Goal: Transaction & Acquisition: Subscribe to service/newsletter

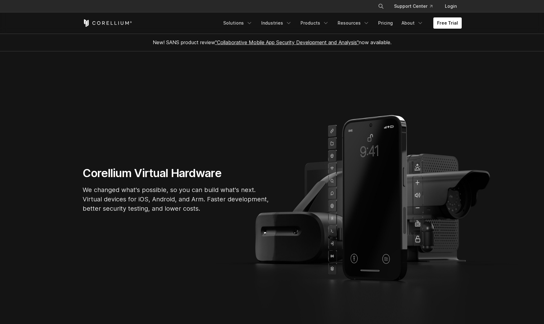
scroll to position [3, 0]
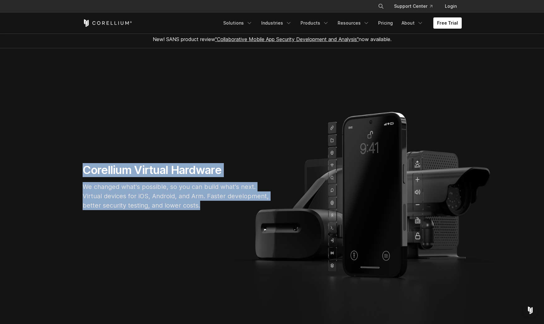
drag, startPoint x: 202, startPoint y: 207, endPoint x: 74, endPoint y: 160, distance: 137.1
click at [74, 159] on section "Corellium Virtual Hardware We changed what's possible, so you can build what's …" at bounding box center [272, 189] width 544 height 282
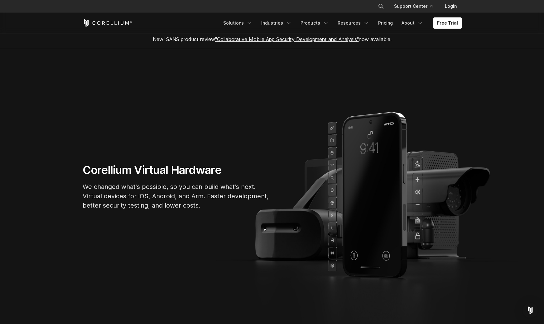
click at [74, 160] on section "Corellium Virtual Hardware We changed what's possible, so you can build what's …" at bounding box center [272, 189] width 544 height 282
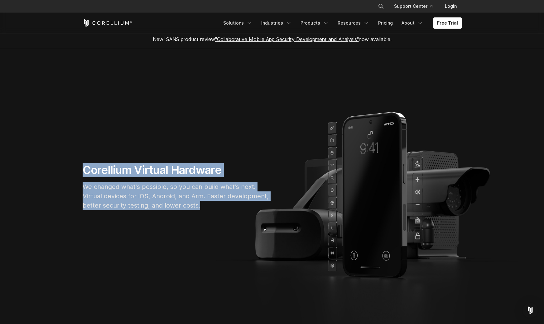
drag, startPoint x: 204, startPoint y: 207, endPoint x: 79, endPoint y: 166, distance: 131.4
click at [79, 166] on div "Corellium Virtual Hardware We changed what's possible, so you can build what's …" at bounding box center [175, 189] width 199 height 52
click at [138, 171] on h1 "Corellium Virtual Hardware" at bounding box center [176, 170] width 187 height 14
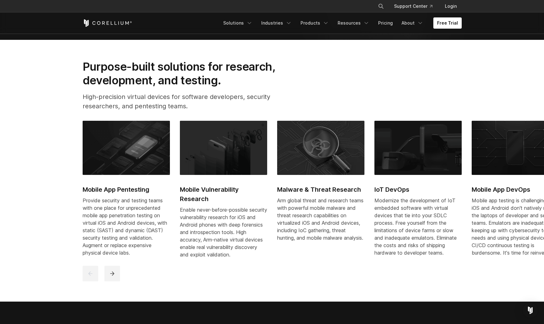
scroll to position [301, 0]
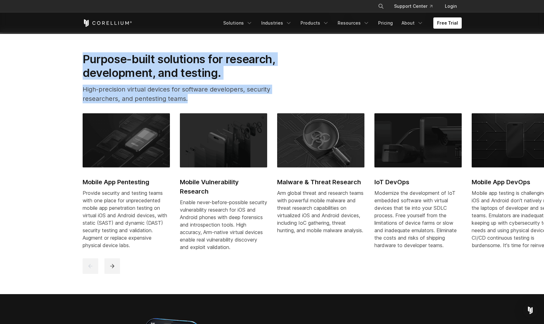
drag, startPoint x: 192, startPoint y: 101, endPoint x: 63, endPoint y: 49, distance: 138.9
click at [63, 49] on section "Purpose-built solutions for research, development, and testing. High-precision …" at bounding box center [272, 163] width 544 height 262
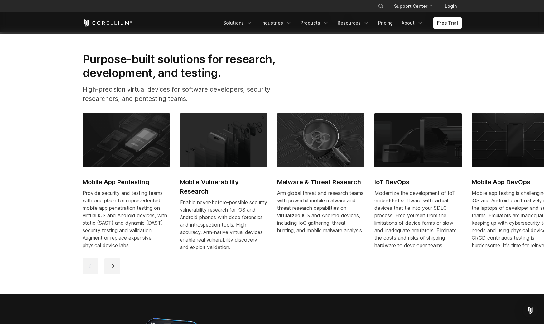
click at [63, 50] on section "Purpose-built solutions for research, development, and testing. High-precision …" at bounding box center [272, 163] width 544 height 262
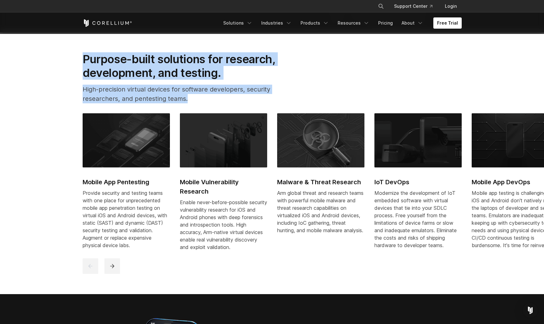
drag, startPoint x: 192, startPoint y: 99, endPoint x: 60, endPoint y: 50, distance: 141.2
click at [60, 49] on section "Purpose-built solutions for research, development, and testing. High-precision …" at bounding box center [272, 163] width 544 height 262
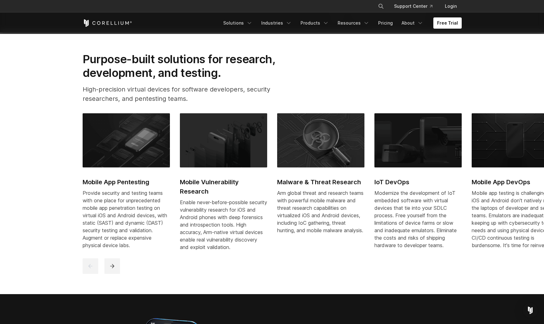
click at [60, 50] on section "Purpose-built solutions for research, development, and testing. High-precision …" at bounding box center [272, 163] width 544 height 262
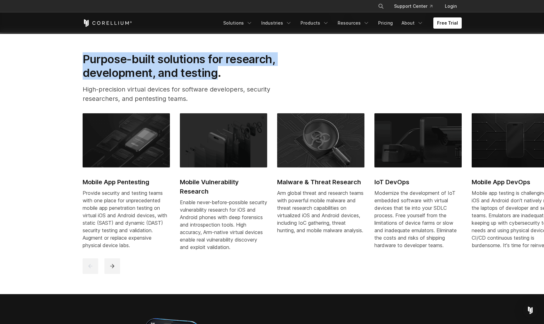
drag, startPoint x: 218, startPoint y: 74, endPoint x: 73, endPoint y: 55, distance: 145.9
click at [73, 55] on section "Purpose-built solutions for research, development, and testing. High-precision …" at bounding box center [272, 163] width 544 height 262
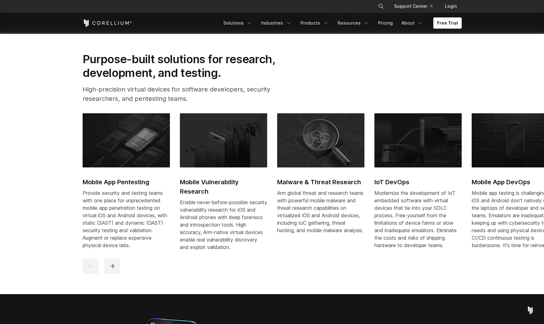
click at [242, 76] on h2 "Purpose-built solutions for research, development, and testing." at bounding box center [189, 66] width 213 height 28
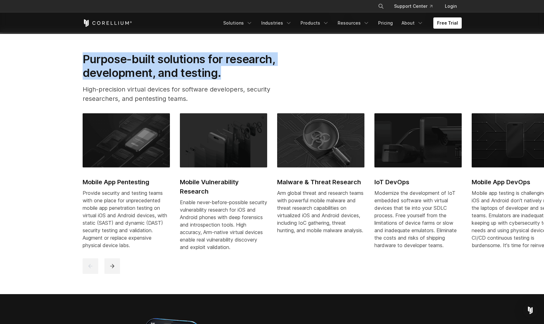
drag, startPoint x: 242, startPoint y: 76, endPoint x: 73, endPoint y: 50, distance: 170.9
click at [73, 50] on section "Purpose-built solutions for research, development, and testing. High-precision …" at bounding box center [272, 163] width 544 height 262
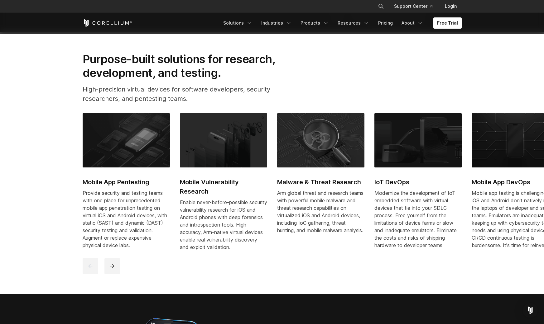
click at [73, 50] on section "Purpose-built solutions for research, development, and testing. High-precision …" at bounding box center [272, 163] width 544 height 262
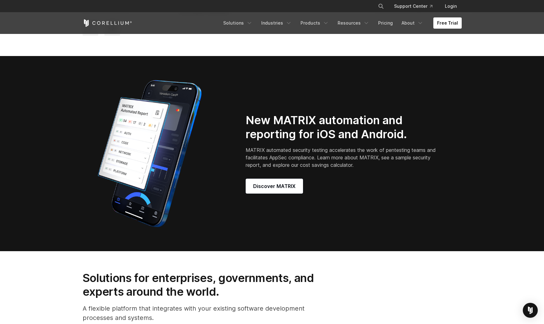
scroll to position [540, 0]
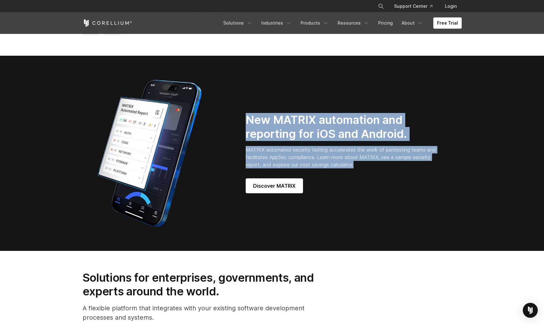
drag, startPoint x: 247, startPoint y: 123, endPoint x: 411, endPoint y: 178, distance: 172.7
click at [411, 178] on div "New MATRIX automation and reporting for iOS and Android. MATRIX automated secur…" at bounding box center [349, 153] width 207 height 80
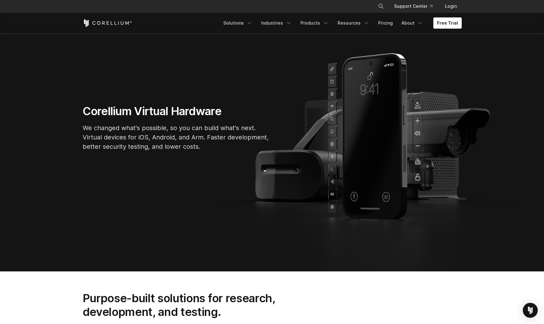
scroll to position [0, 0]
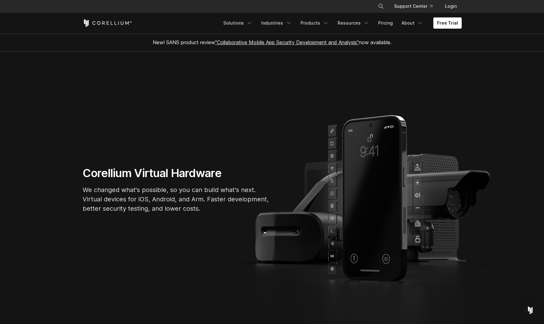
click at [257, 99] on section "Corellium Virtual Hardware We changed what's possible, so you can build what's …" at bounding box center [272, 192] width 544 height 282
click at [450, 7] on link "Login" at bounding box center [451, 6] width 22 height 11
click at [450, 23] on link "Free Trial" at bounding box center [447, 22] width 28 height 11
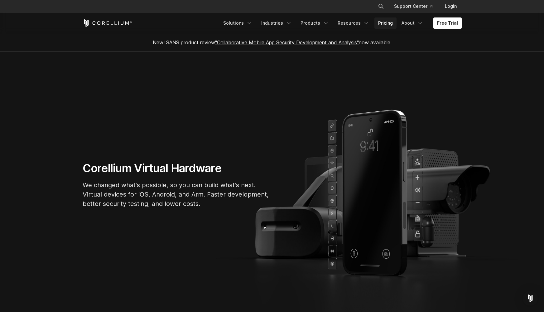
click at [387, 22] on link "Pricing" at bounding box center [385, 22] width 22 height 11
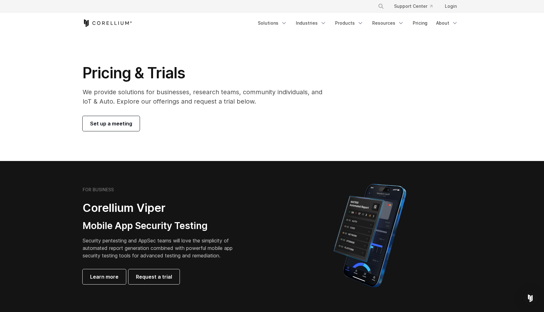
click at [267, 108] on div "Pricing & Trials We provide solutions for businesses, research teams, community…" at bounding box center [206, 97] width 261 height 67
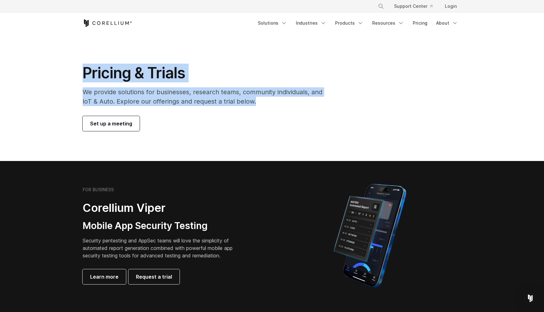
drag, startPoint x: 267, startPoint y: 101, endPoint x: 66, endPoint y: 67, distance: 204.2
click at [66, 67] on section "Pricing & Trials We provide solutions for businesses, research teams, community…" at bounding box center [272, 97] width 544 height 127
click at [240, 64] on h1 "Pricing & Trials" at bounding box center [207, 73] width 248 height 19
drag, startPoint x: 261, startPoint y: 100, endPoint x: 48, endPoint y: 67, distance: 215.8
click at [47, 67] on section "Pricing & Trials We provide solutions for businesses, research teams, community…" at bounding box center [272, 97] width 544 height 127
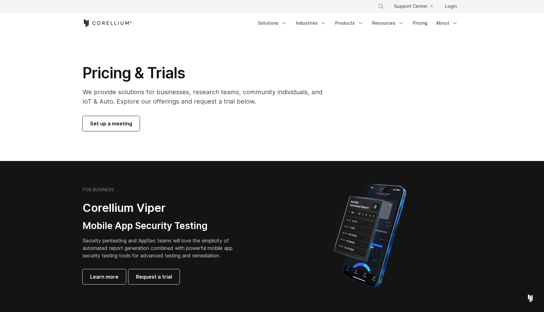
click at [48, 67] on section "Pricing & Trials We provide solutions for businesses, research teams, community…" at bounding box center [272, 97] width 544 height 127
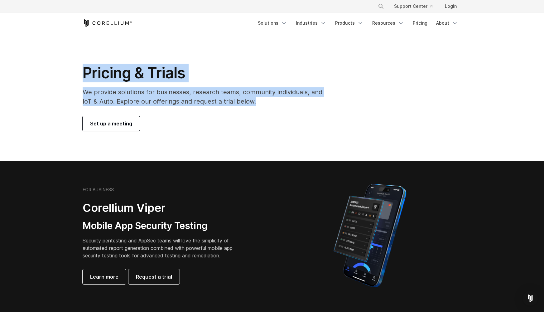
drag, startPoint x: 256, startPoint y: 103, endPoint x: 70, endPoint y: 76, distance: 188.6
click at [69, 76] on section "Pricing & Trials We provide solutions for businesses, research teams, community…" at bounding box center [272, 97] width 544 height 127
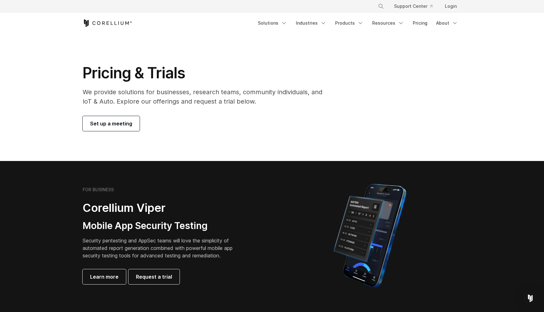
click at [70, 76] on section "Pricing & Trials We provide solutions for businesses, research teams, community…" at bounding box center [272, 97] width 544 height 127
click at [261, 102] on p "We provide solutions for businesses, research teams, community individuals, and…" at bounding box center [207, 96] width 248 height 19
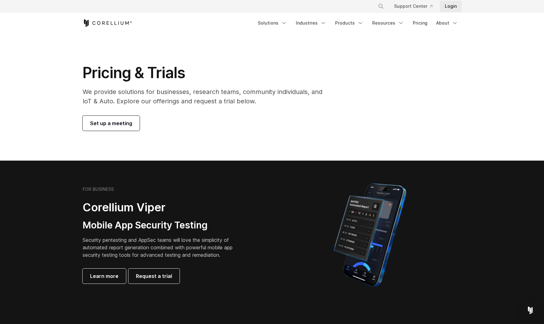
click at [450, 9] on link "Login" at bounding box center [451, 6] width 22 height 11
